Goal: Information Seeking & Learning: Learn about a topic

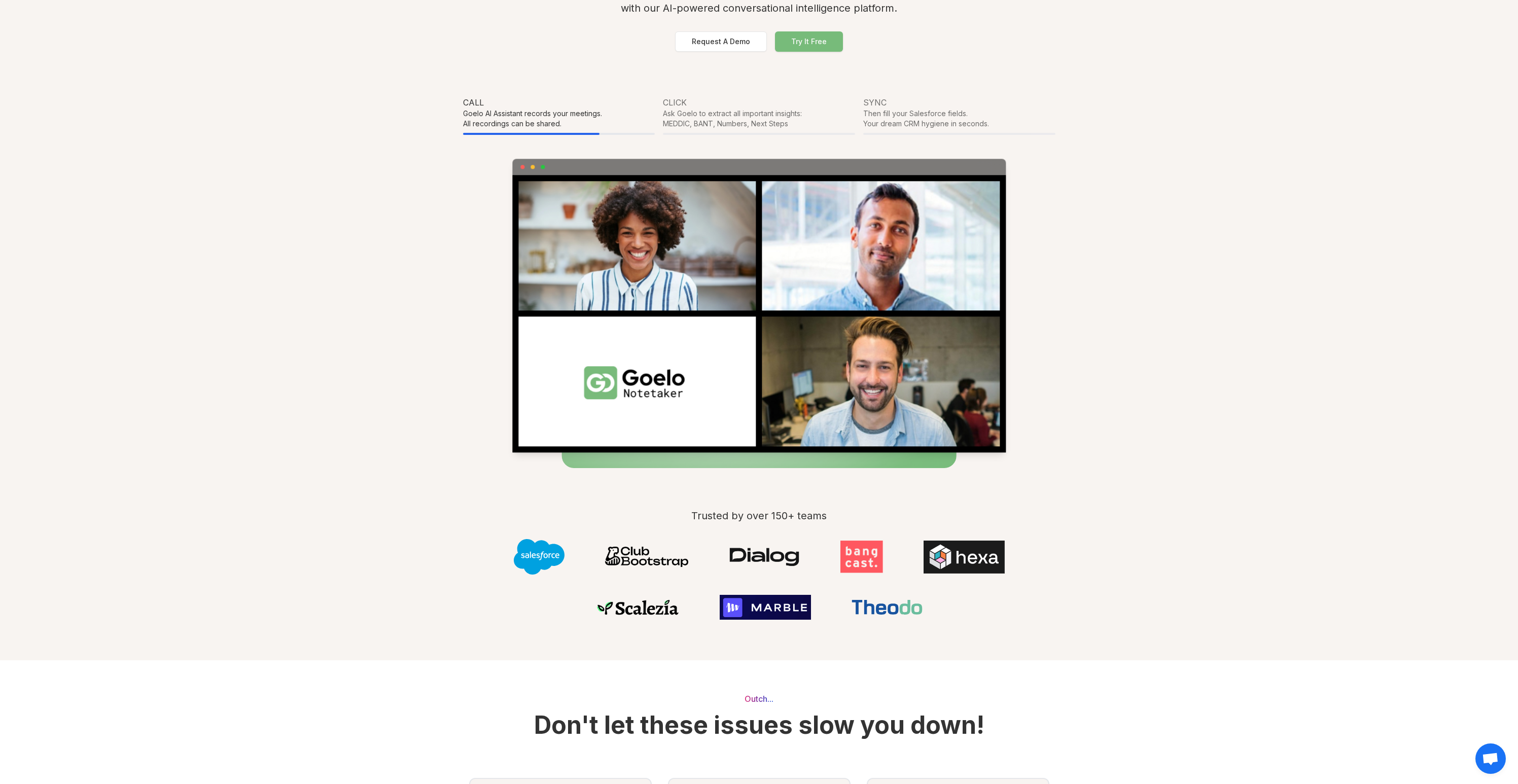
scroll to position [468, 0]
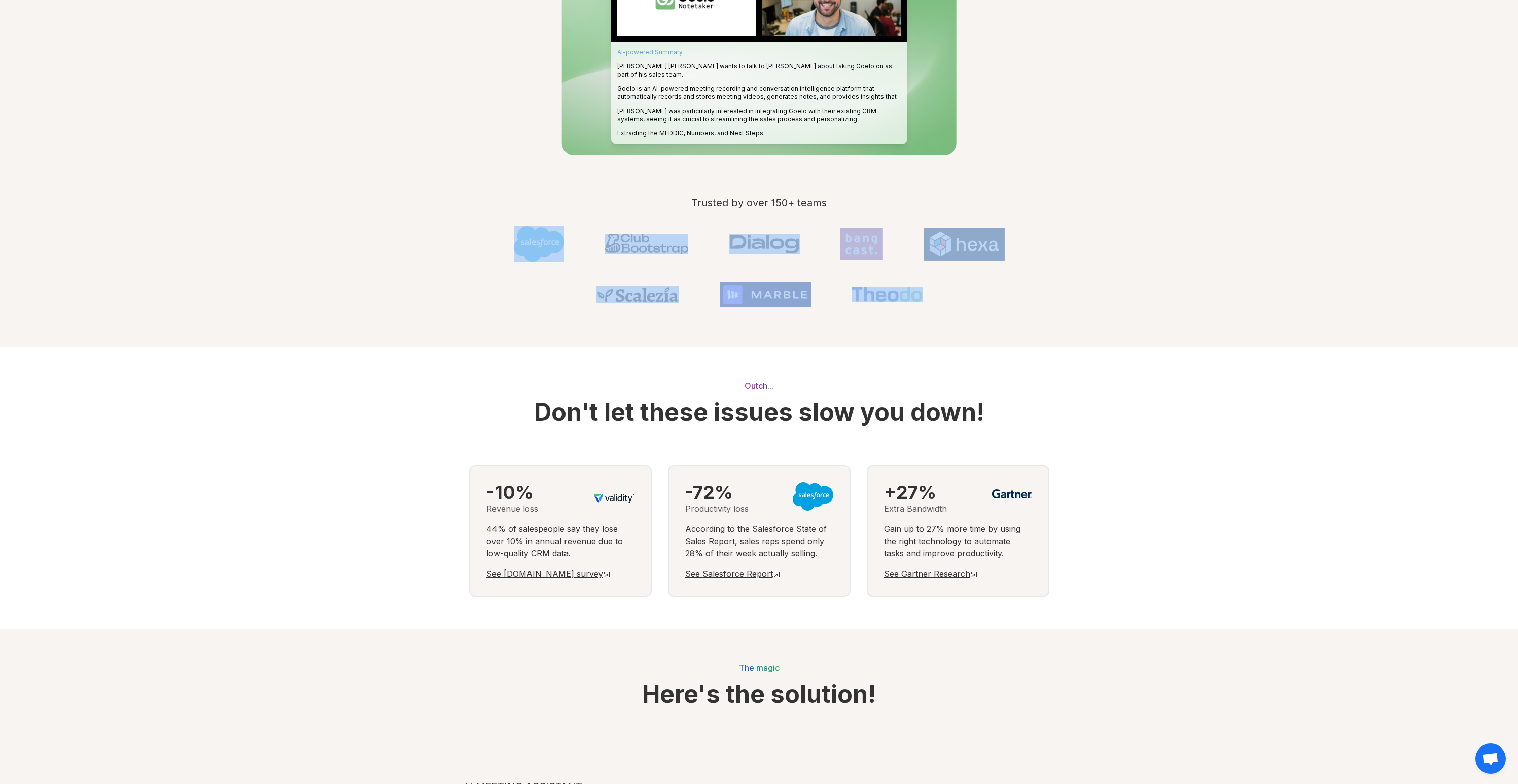
drag, startPoint x: 419, startPoint y: 240, endPoint x: 904, endPoint y: 295, distance: 488.1
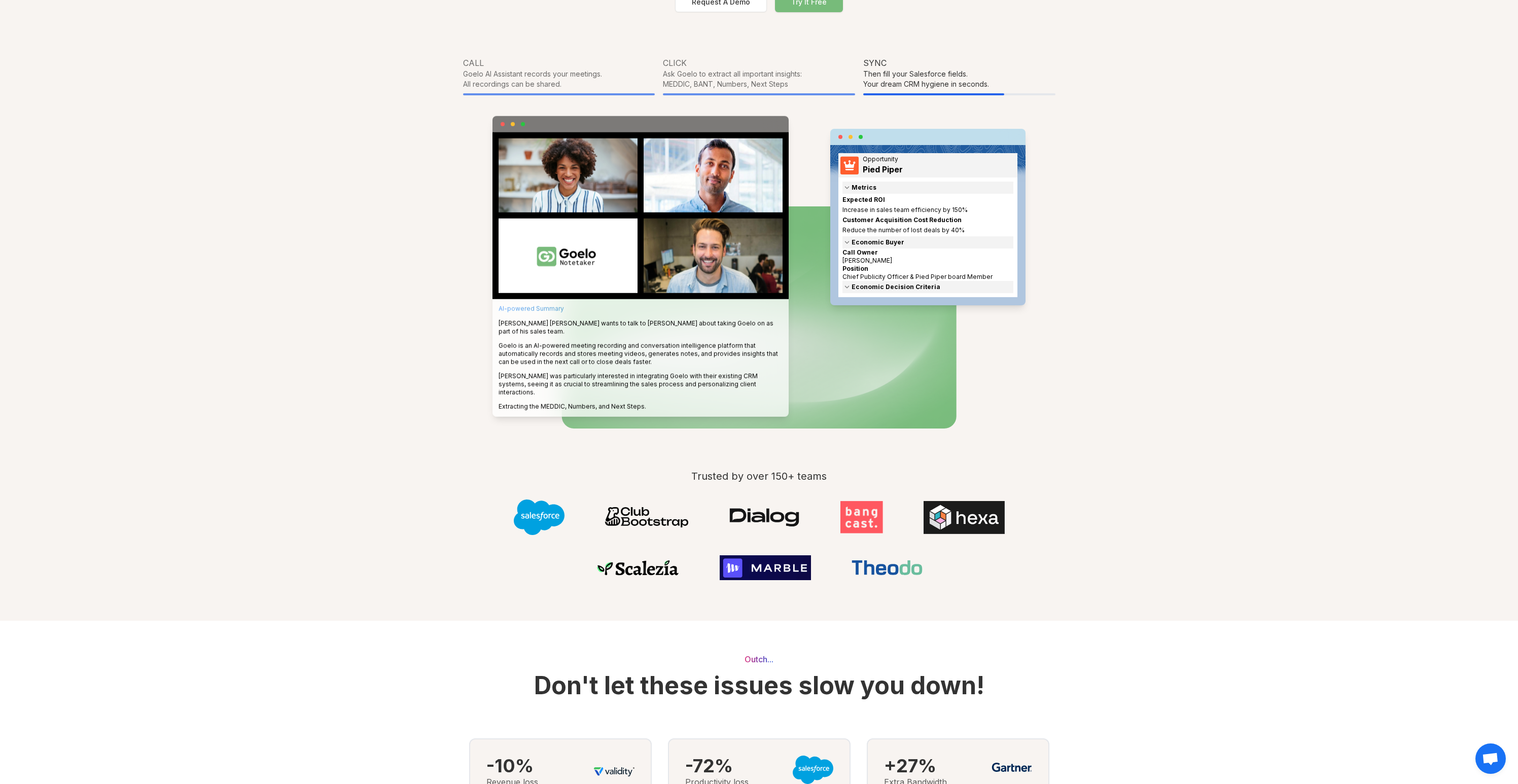
scroll to position [0, 0]
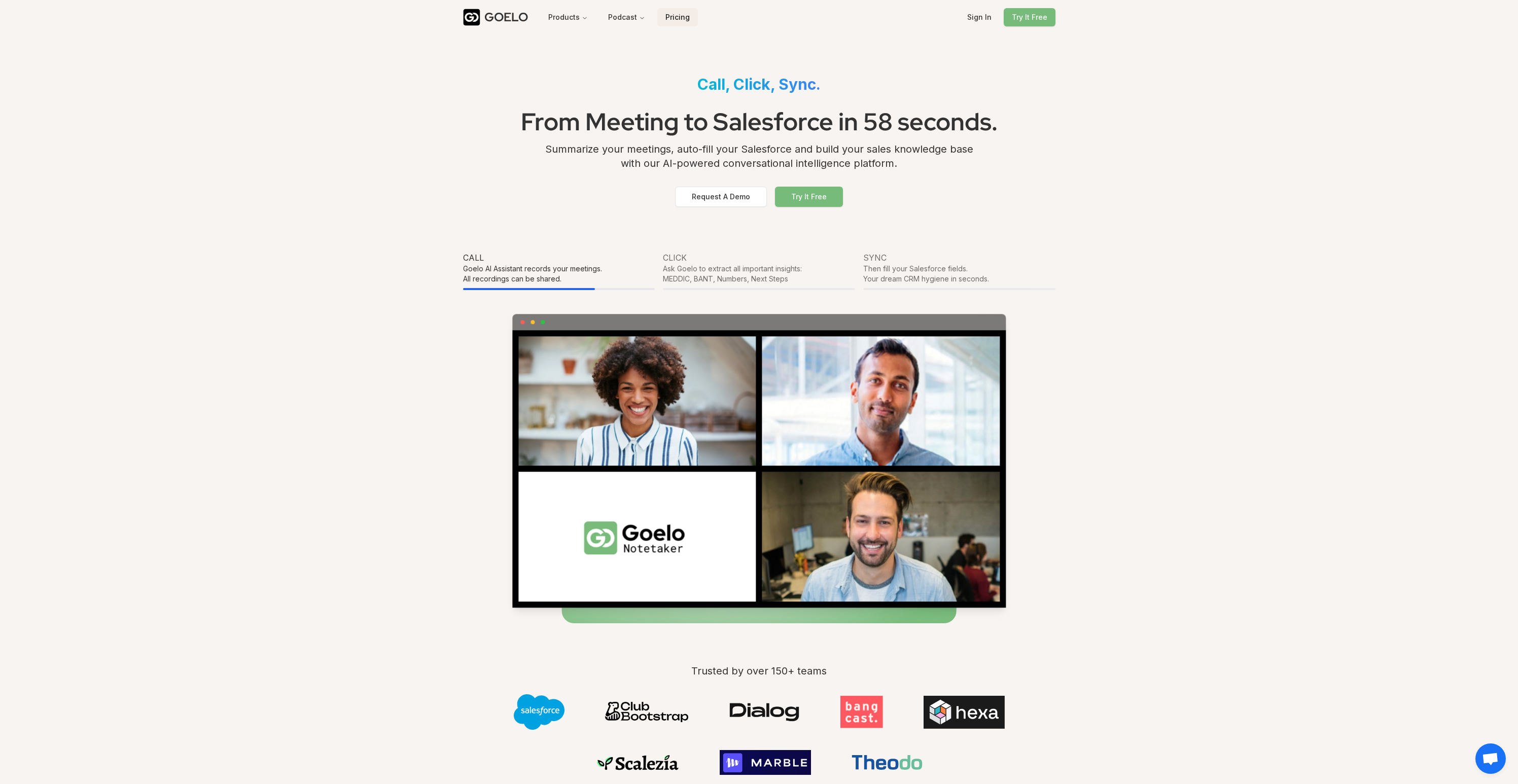
click at [674, 18] on button "Pricing" at bounding box center [677, 17] width 41 height 18
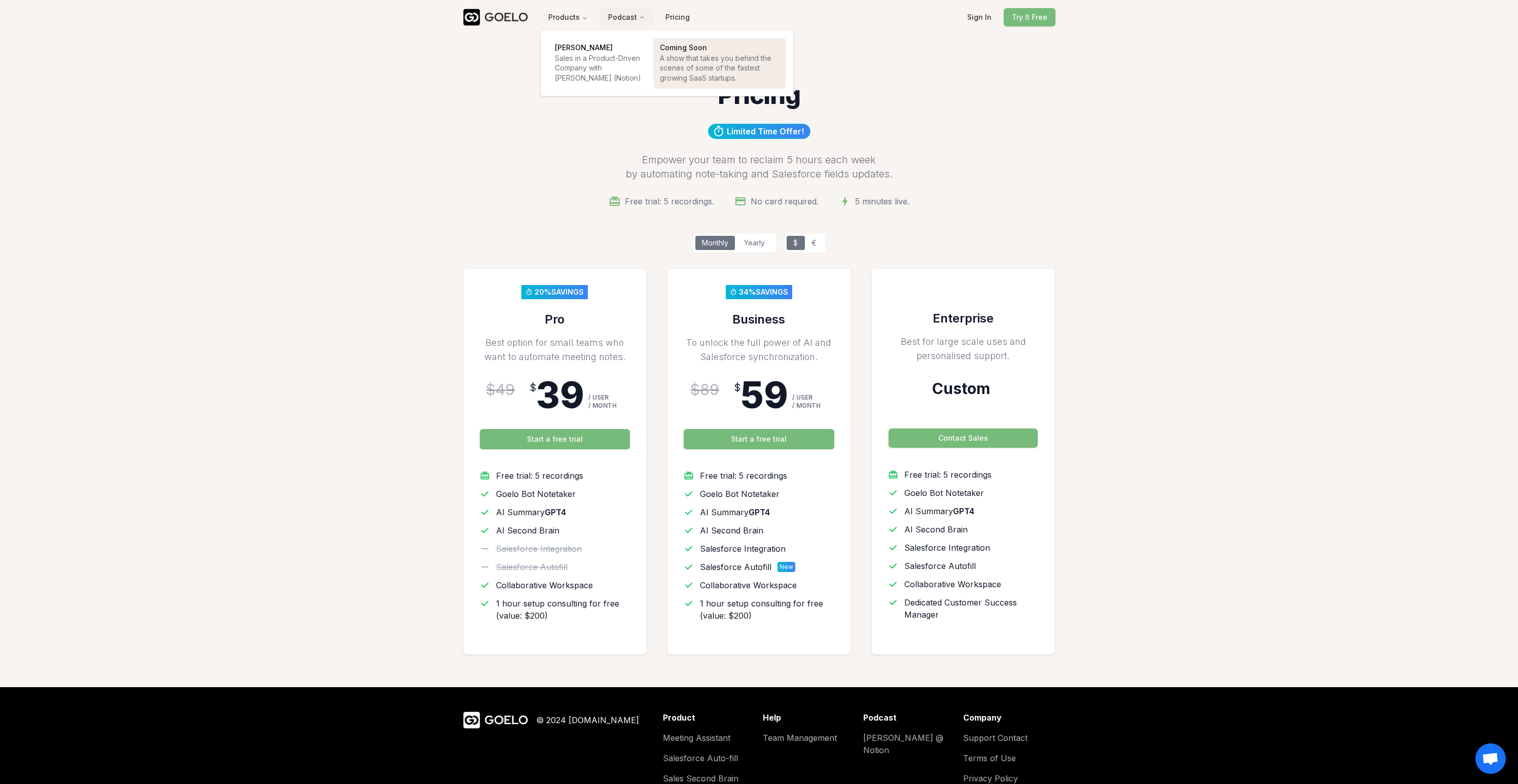
click at [685, 59] on p "A show that takes you behind the scenes of some of the fastest growing SaaS sta…" at bounding box center [719, 68] width 120 height 29
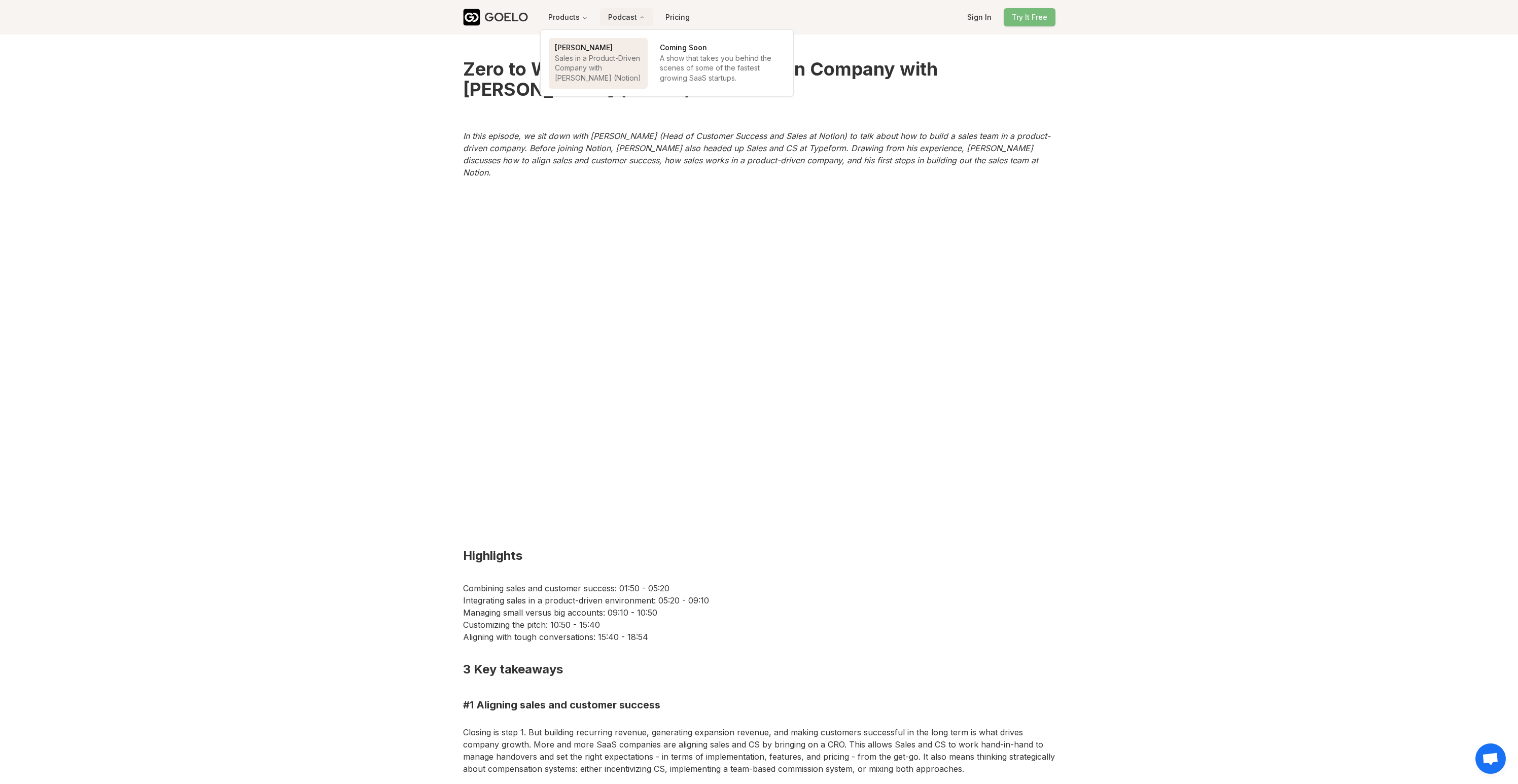
click at [589, 75] on p "Sales in a Product-Driven Company with David Apple (Notion)" at bounding box center [598, 68] width 87 height 29
click at [509, 20] on div "GOELO" at bounding box center [505, 17] width 43 height 16
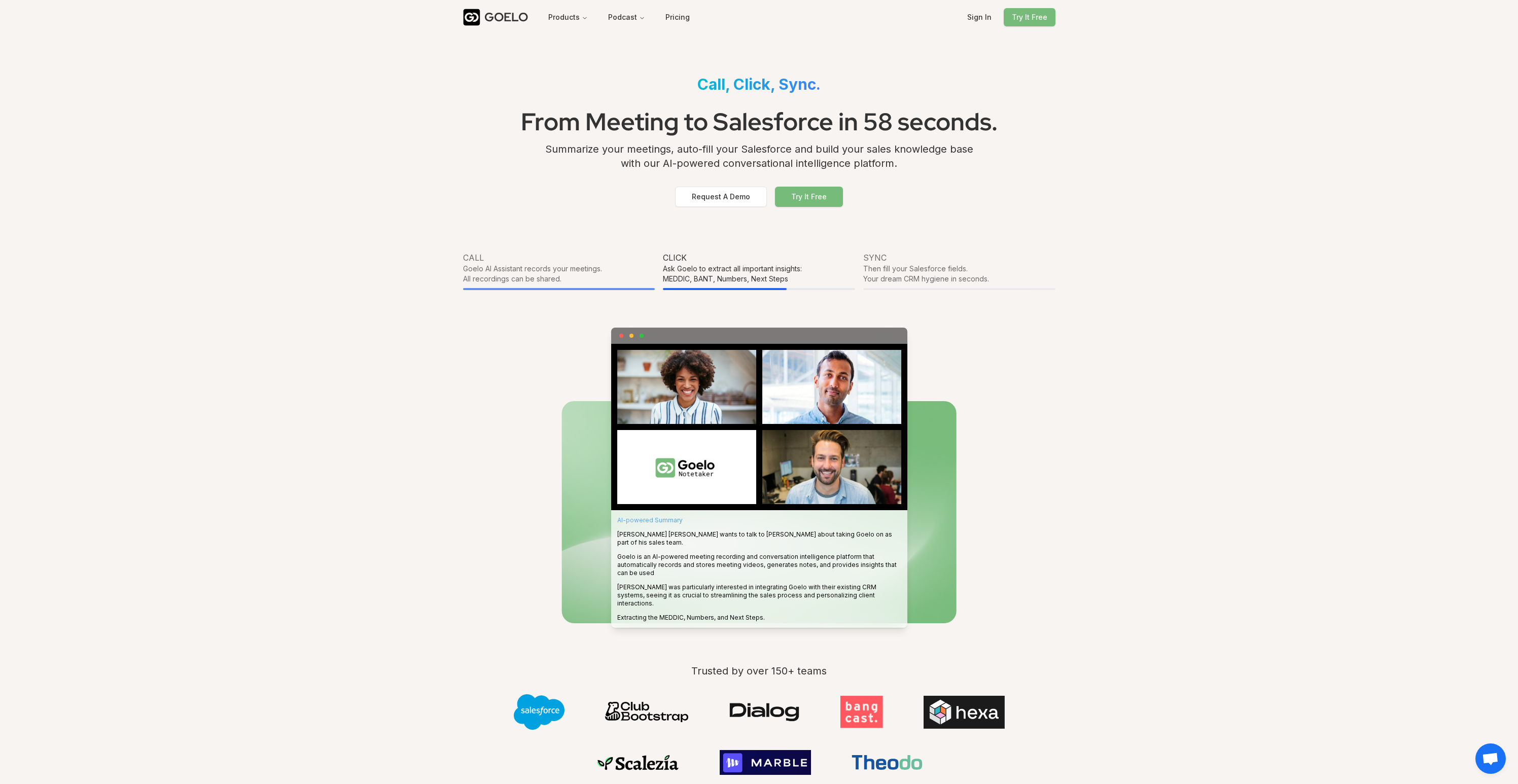
click at [480, 25] on link "GOELO" at bounding box center [499, 17] width 73 height 17
